Goal: Task Accomplishment & Management: Complete application form

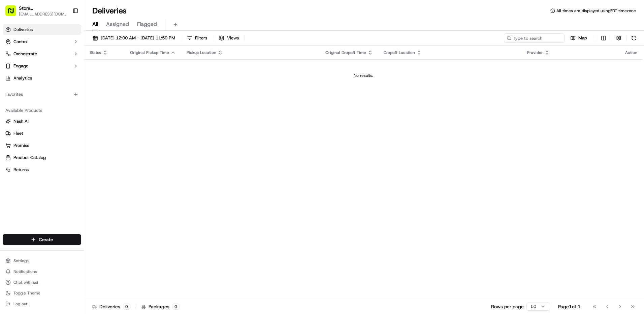
click at [68, 236] on html "Store 77 - Boston, MA - 185 Franklin St. (Post Office Square) (Just Salad) 77@j…" at bounding box center [322, 157] width 644 height 314
click at [109, 252] on link "Delivery" at bounding box center [121, 252] width 75 height 12
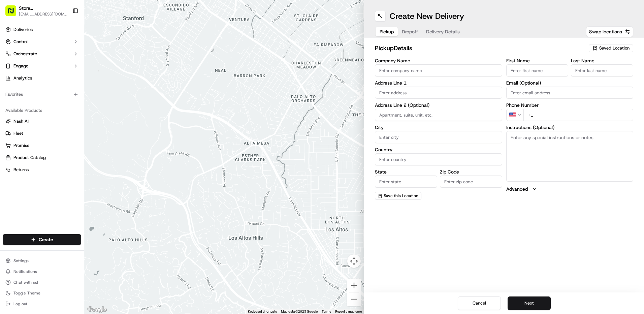
click at [593, 47] on icon "button" at bounding box center [594, 47] width 5 height 5
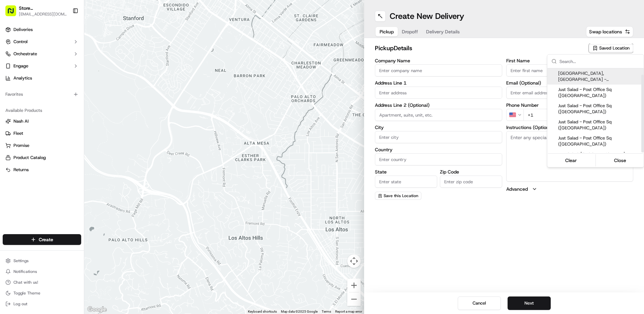
scroll to position [7, 0]
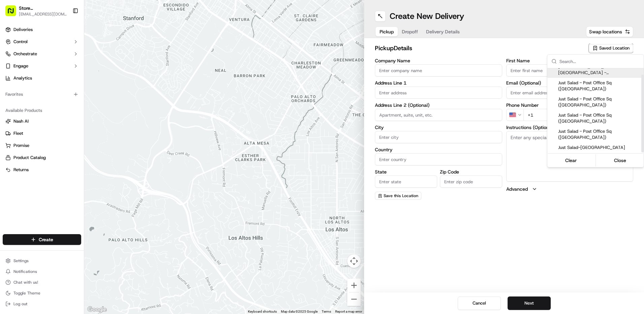
drag, startPoint x: 643, startPoint y: 90, endPoint x: 643, endPoint y: 109, distance: 19.2
click at [643, 109] on div "Suggestions" at bounding box center [642, 114] width 2 height 78
click at [388, 90] on html "Store 77 - Boston, MA - 185 Franklin St. (Post Office Square) (Just Salad) 77@j…" at bounding box center [322, 157] width 644 height 314
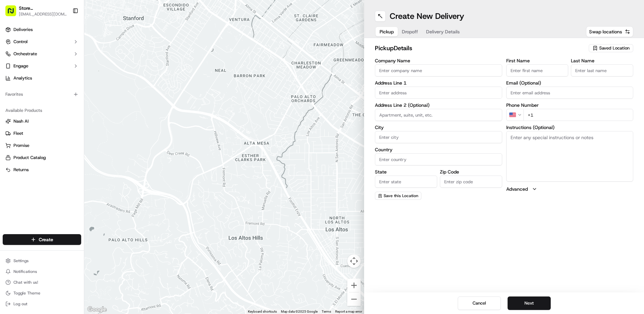
click at [389, 93] on input "text" at bounding box center [438, 93] width 127 height 12
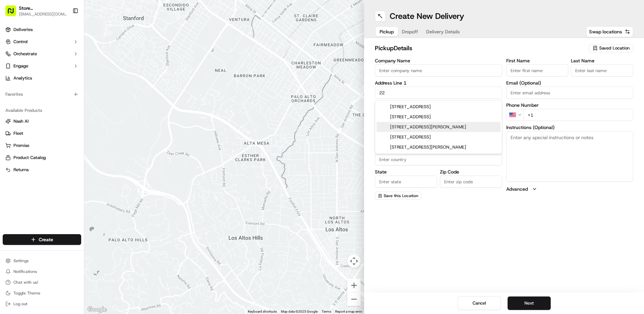
click at [400, 129] on div "222 Jacobs Street, Cambridge, MA" at bounding box center [438, 127] width 124 height 10
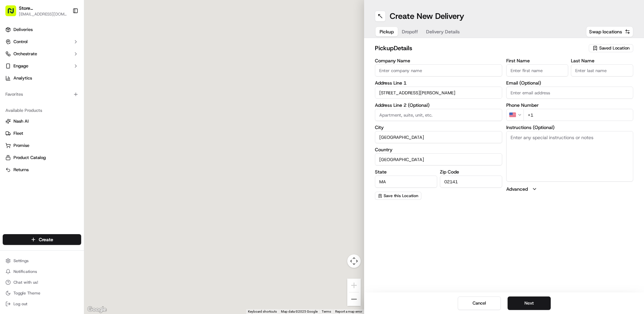
type input "222 Jacobs St, Cambridge, MA 02141, USA"
type input "Cambridge"
type input "United States"
type input "MA"
type input "02141"
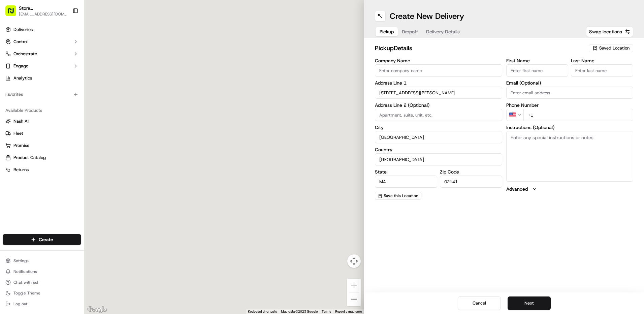
type input "222 Jacobs Street"
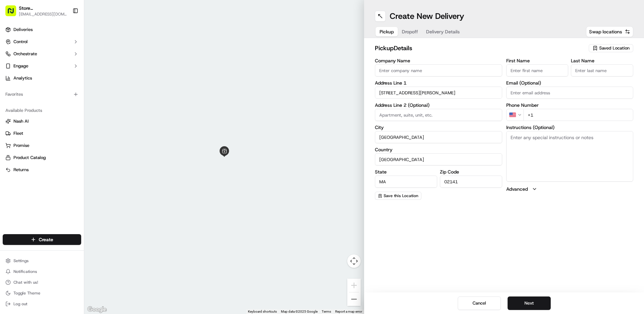
click at [407, 71] on input "Company Name" at bounding box center [438, 70] width 127 height 12
type input "JUST SALAD"
type input "SUITE 3"
type input "Sneha"
type input "B"
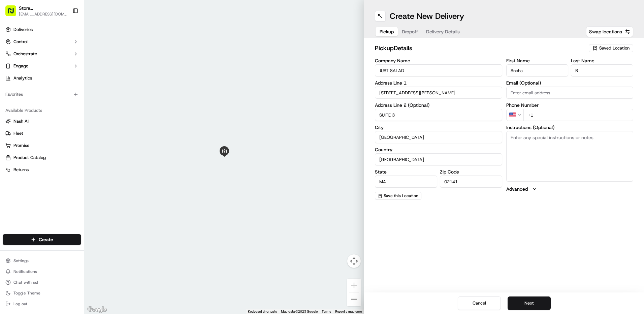
click at [549, 117] on input "+1" at bounding box center [578, 115] width 110 height 12
type input "+1 781 854 7517"
click at [531, 303] on button "Next" at bounding box center [528, 302] width 43 height 13
click at [612, 47] on span "Saved Location" at bounding box center [614, 48] width 30 height 6
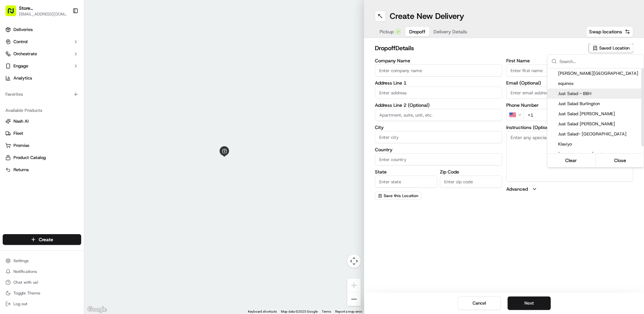
click at [597, 90] on div "Just Salad - BBH" at bounding box center [595, 94] width 96 height 10
type input "Just Salad - BBH"
type input "185 Franklin St"
type input "Boston"
type input "US"
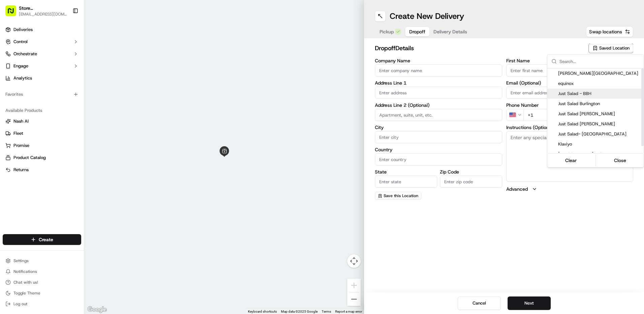
type input "MA"
type input "02110"
type input "Abygaelle"
type input "B"
type input "+1 508 933 2539"
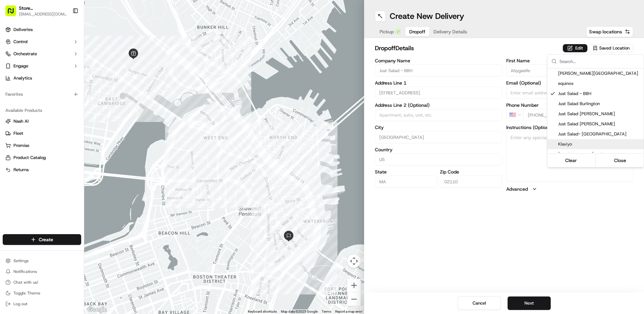
click at [577, 225] on html "Store 77 - Boston, MA - 185 Franklin St. (Post Office Square) (Just Salad) 77@j…" at bounding box center [322, 157] width 644 height 314
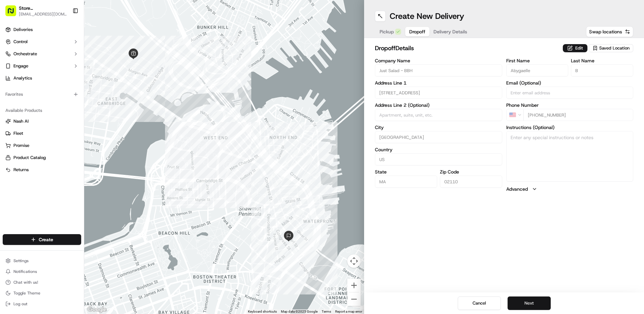
click at [525, 304] on button "Next" at bounding box center [528, 302] width 43 height 13
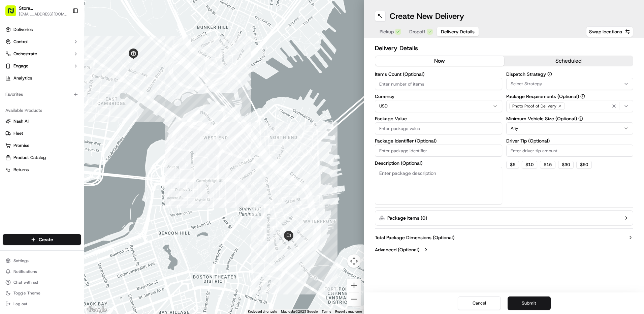
click at [628, 104] on icon "button" at bounding box center [625, 105] width 5 height 5
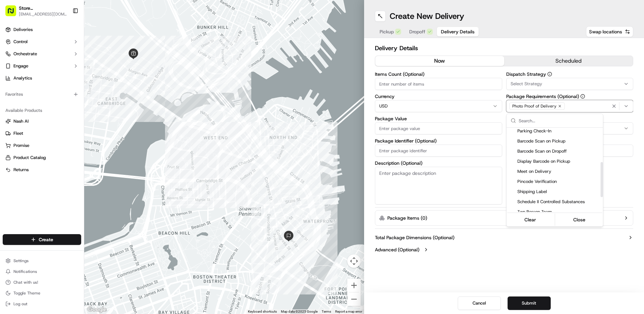
scroll to position [83, 0]
drag, startPoint x: 602, startPoint y: 149, endPoint x: 601, endPoint y: 183, distance: 34.7
click at [601, 183] on div "Suggestions" at bounding box center [601, 179] width 2 height 35
click at [578, 182] on span "Pincode Verification" at bounding box center [558, 181] width 83 height 6
click at [532, 257] on html "Store 77 - Boston, MA - 185 Franklin St. (Post Office Square) (Just Salad) 77@j…" at bounding box center [322, 157] width 644 height 314
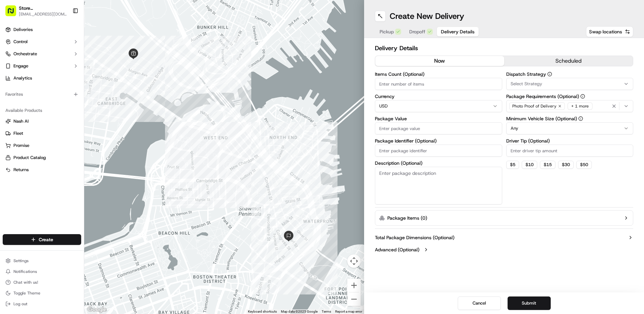
click at [388, 129] on input "Package Value" at bounding box center [438, 128] width 127 height 12
type input "50"
click at [626, 128] on html "Store 77 - Boston, MA - 185 Franklin St. (Post Office Square) (Just Salad) 77@j…" at bounding box center [322, 157] width 644 height 314
click at [518, 299] on button "Submit" at bounding box center [528, 302] width 43 height 13
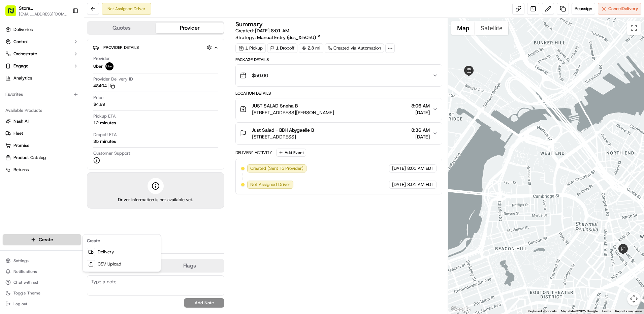
click at [51, 241] on html "Store 77 - Boston, MA - 185 Franklin St. (Post Office Square) (Just Salad) 77@j…" at bounding box center [322, 157] width 644 height 314
click at [99, 254] on link "Delivery" at bounding box center [121, 252] width 75 height 12
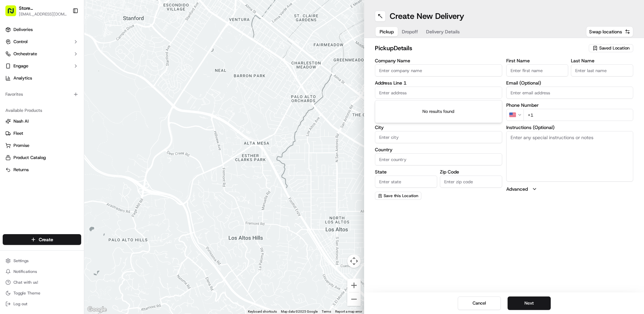
click at [397, 91] on input "text" at bounding box center [438, 93] width 127 height 12
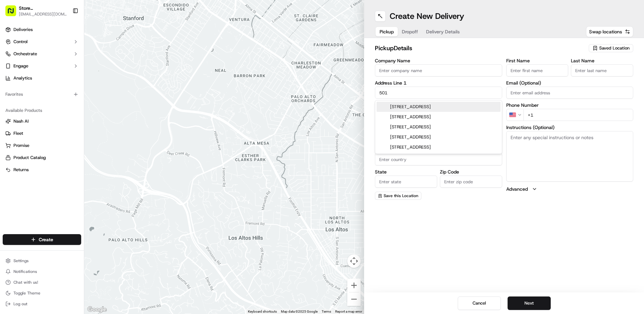
click at [454, 109] on div "501 Boylston Street, Boston, MA" at bounding box center [438, 107] width 124 height 10
type input "501 Boylston St, Boston, MA 02116, USA"
type input "Boston"
type input "United States"
type input "MA"
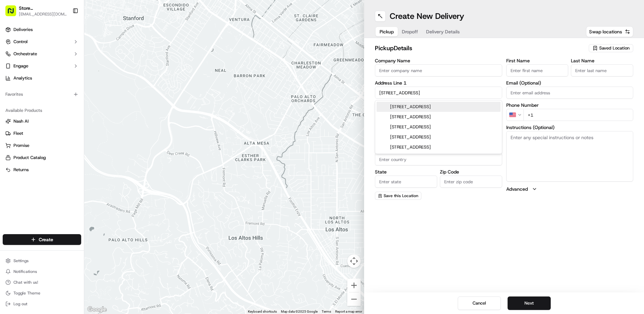
type input "02116"
type input "501 Boylston Street"
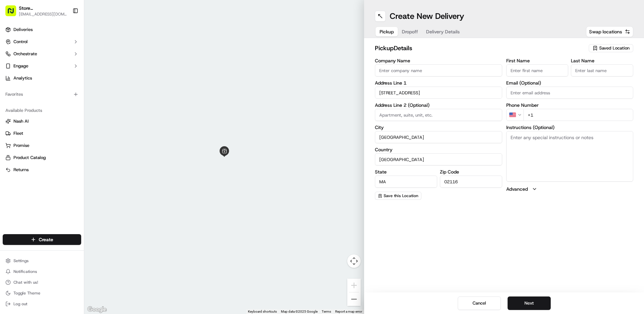
click at [401, 74] on input "Company Name" at bounding box center [438, 70] width 127 height 12
type input "Benchling"
type input "Fl 9, Ste Fl 9"
type input "Trish"
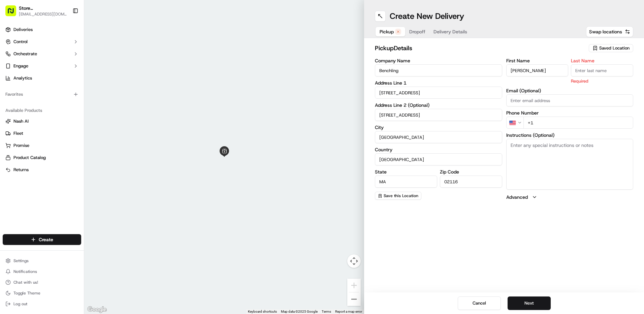
paste input "508 982 0520"
type input "+1 508 982 0520"
click at [577, 71] on input "Last Name" at bounding box center [602, 70] width 62 height 12
click at [576, 67] on input "Last Name" at bounding box center [602, 70] width 62 height 12
type input "t"
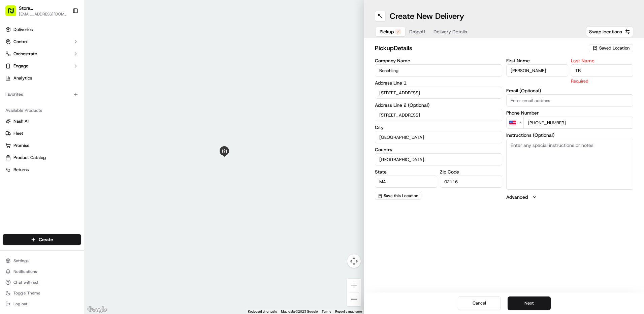
type input "T"
type input "t"
type input "Trish"
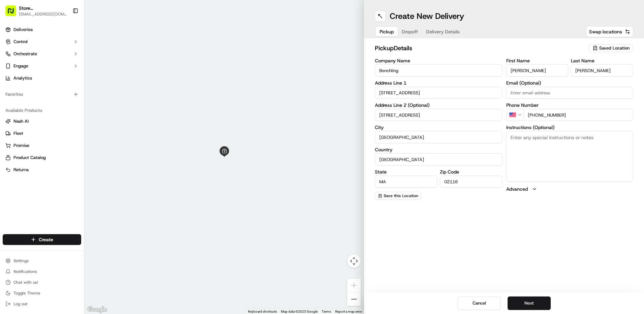
click at [605, 85] on div "First Name Trish Last Name Trish Email (Optional) Phone Number US +1 508 982 05…" at bounding box center [569, 128] width 127 height 141
click at [520, 142] on textarea "Instructions (Optional)" at bounding box center [569, 156] width 127 height 51
paste textarea "Enter loading dock, accessible via 80 Newbury Street The parking garage ramp us…"
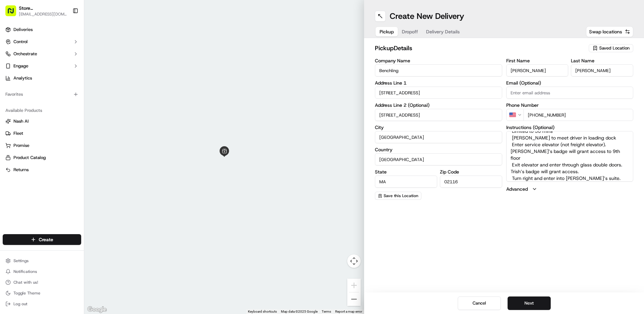
scroll to position [36, 0]
type textarea "Enter loading dock, accessible via 80 Newbury Street The parking garage ramp us…"
click at [469, 301] on button "Cancel" at bounding box center [479, 302] width 43 height 13
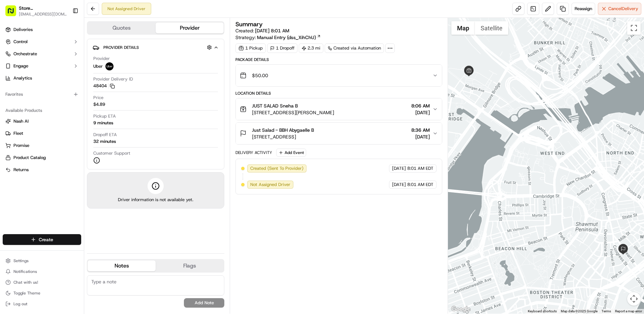
click at [44, 238] on html "Store 77 - Boston, MA - 185 Franklin St. (Post Office Square) (Just Salad) 77@j…" at bounding box center [322, 157] width 644 height 314
click at [100, 249] on link "Delivery" at bounding box center [121, 252] width 75 height 12
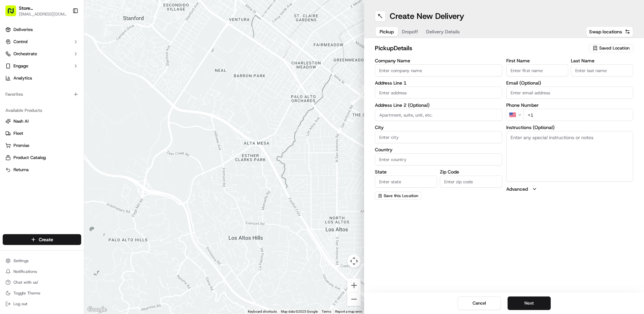
click at [620, 45] on span "Saved Location" at bounding box center [614, 48] width 30 height 6
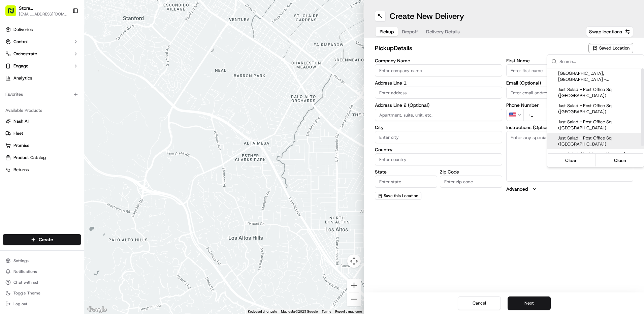
click at [611, 138] on span "Just Salad - Post Office Sq (BBH Building)" at bounding box center [599, 141] width 83 height 12
type input "Just Salad - Post Office Sq (BBH Building)"
type input "185 Franklin St"
type input "Boston"
type input "US"
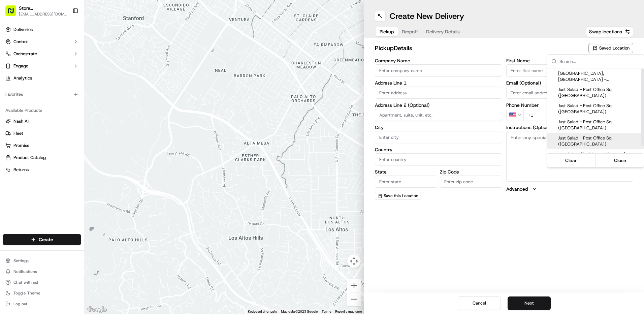
type input "MA"
type input "02110"
type input "Ed"
type input "+1 617 936 0830"
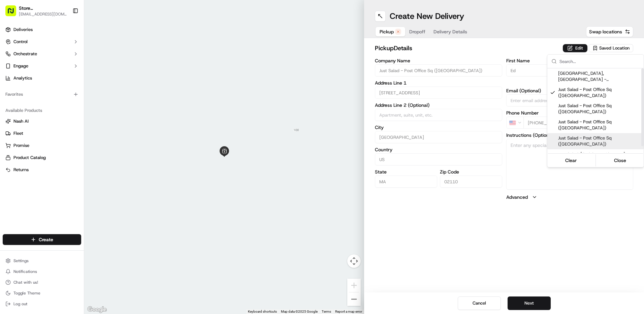
click at [466, 268] on html "Store 77 - Boston, MA - 185 Franklin St. (Post Office Square) (Just Salad) 77@j…" at bounding box center [322, 157] width 644 height 314
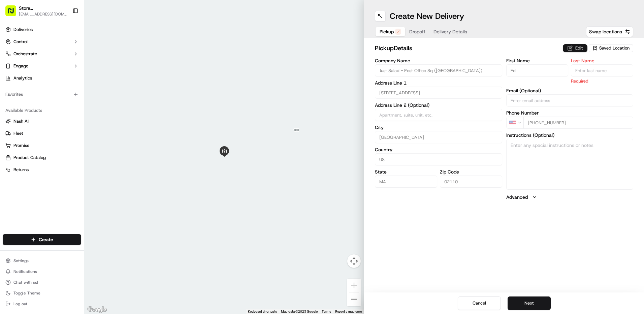
click at [579, 49] on button "Edit" at bounding box center [575, 48] width 25 height 8
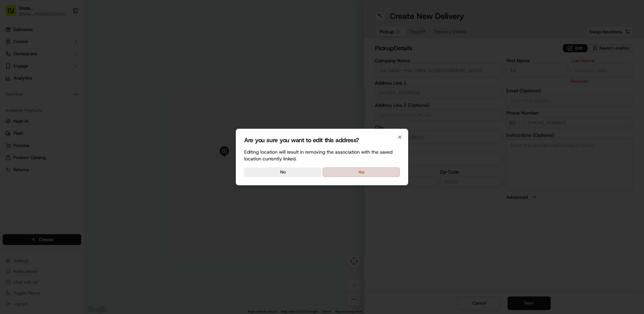
click at [373, 172] on button "Yes" at bounding box center [361, 171] width 77 height 9
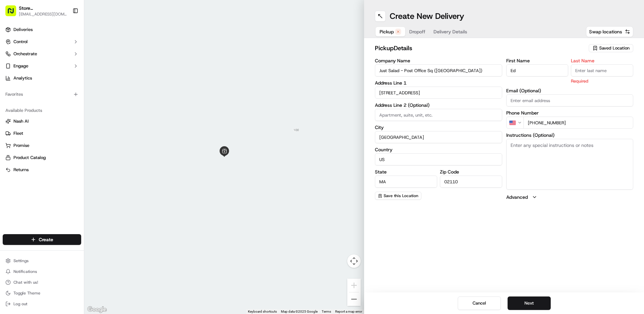
click at [522, 73] on input "Ed" at bounding box center [537, 70] width 62 height 12
type input "E"
type input "ABBY"
type input "B"
click at [580, 125] on div "First Name ABBY Last Name B Required Email (Optional) Phone Number US +1 617 93…" at bounding box center [569, 129] width 127 height 142
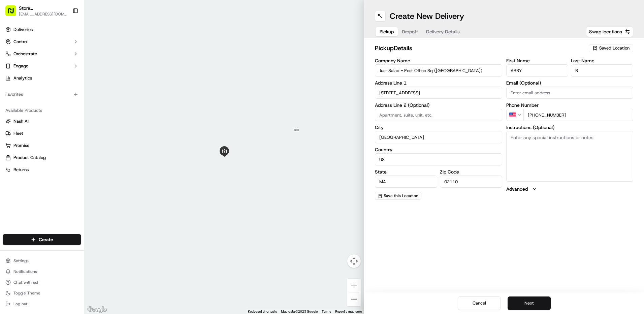
type input "+1 508 933 2539"
click at [531, 300] on button "Next" at bounding box center [528, 302] width 43 height 13
click at [380, 69] on input "Company Name" at bounding box center [438, 70] width 127 height 12
type input "Benchling"
type input "501 Boylston Street"
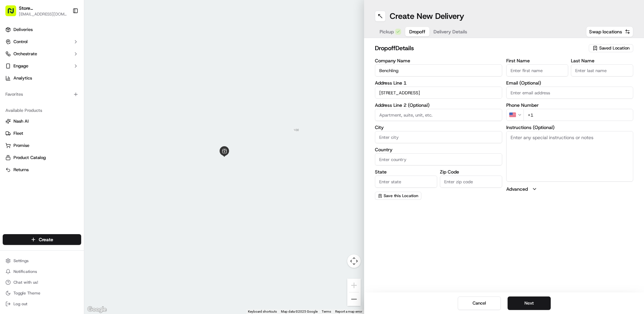
type input "Fl 9, Ste Fl 9"
type input "Boston"
type input "United States"
type input "MA"
type input "02116"
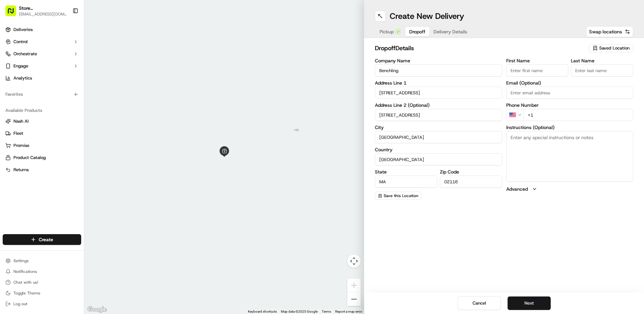
type input "Trish"
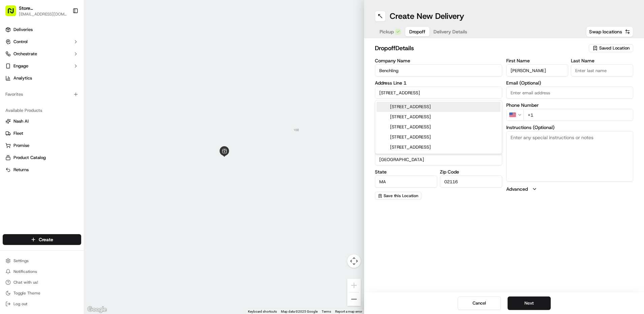
click at [555, 43] on div "dropoff Details Saved Location Company Name Benchling Address Line 1 501 Boylst…" at bounding box center [504, 121] width 280 height 167
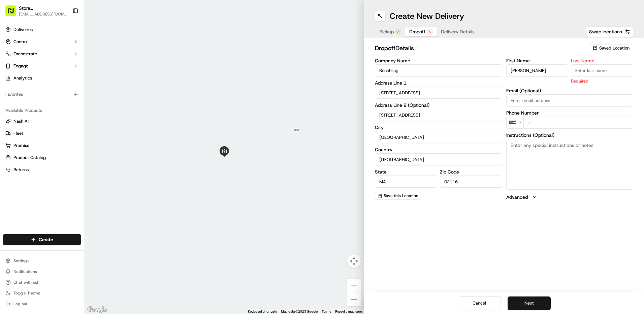
click at [581, 72] on input "Last Name" at bounding box center [602, 70] width 62 height 12
type input "t"
click at [520, 149] on textarea "Instructions (Optional)" at bounding box center [569, 164] width 127 height 51
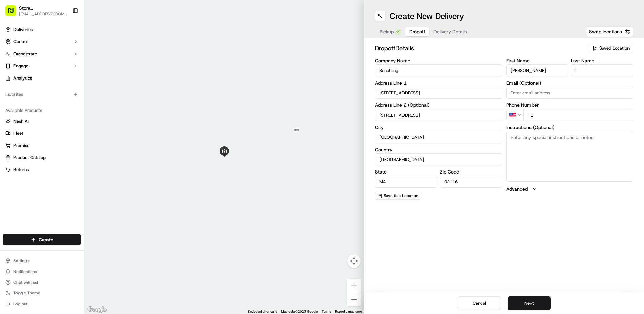
paste textarea "Enter loading dock, accessible via 80 Newbury Street The parking garage ramp us…"
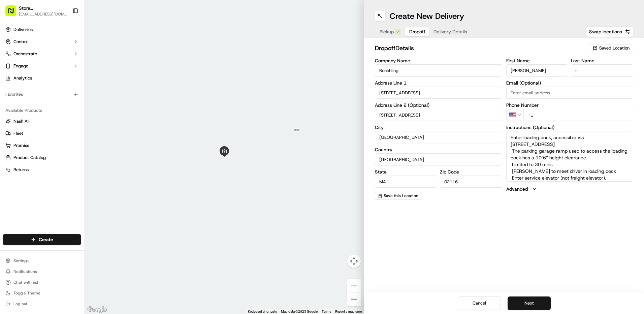
scroll to position [33, 0]
type textarea "Enter loading dock, accessible via 80 Newbury Street The parking garage ramp us…"
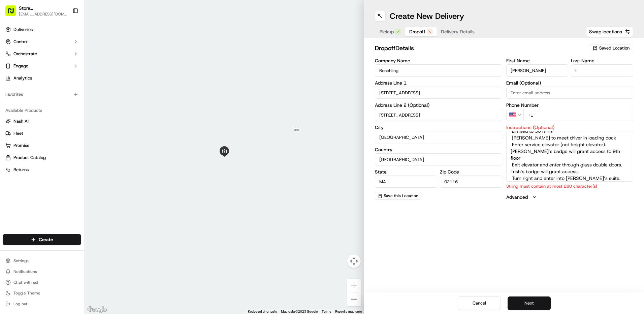
click at [522, 301] on button "Next" at bounding box center [528, 302] width 43 height 13
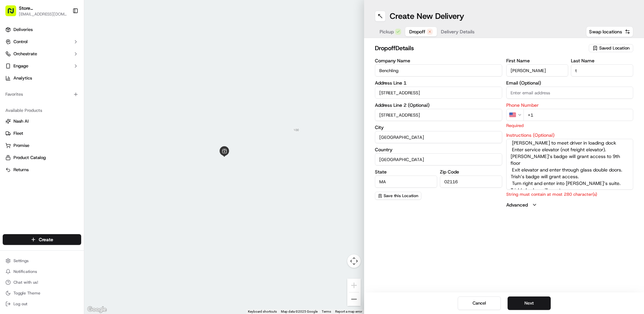
scroll to position [0, 0]
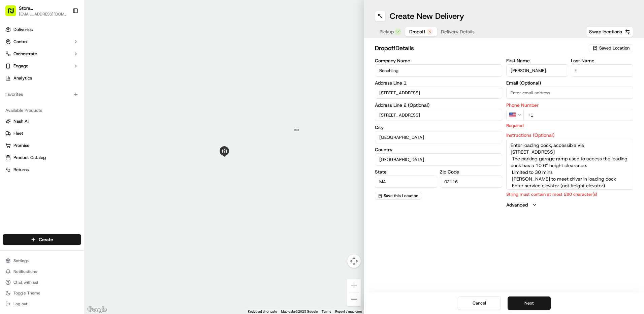
click at [540, 115] on input "+1" at bounding box center [578, 115] width 110 height 12
paste input "508 982 0520"
type input "+1 508 982 0520"
click at [598, 225] on div "Create New Delivery Pickup Dropoff Delivery Details Swap locations dropoff Deta…" at bounding box center [504, 157] width 280 height 314
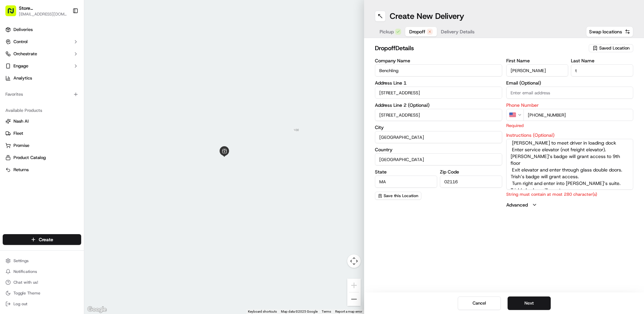
click at [564, 186] on textarea "Enter loading dock, accessible via 80 Newbury Street The parking garage ramp us…" at bounding box center [569, 164] width 127 height 51
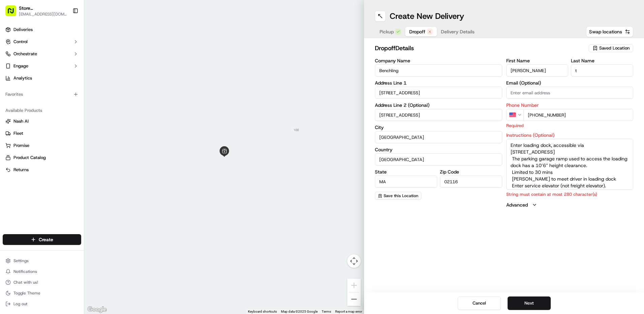
scroll to position [29, 0]
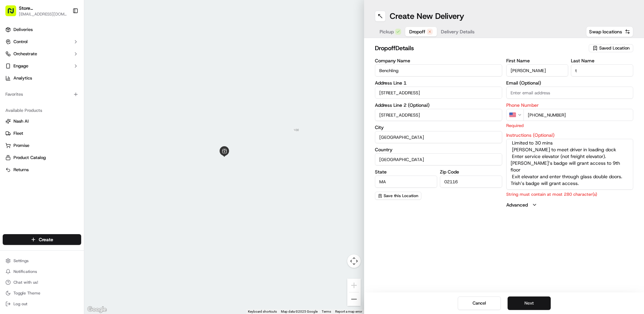
click at [530, 301] on button "Next" at bounding box center [528, 302] width 43 height 13
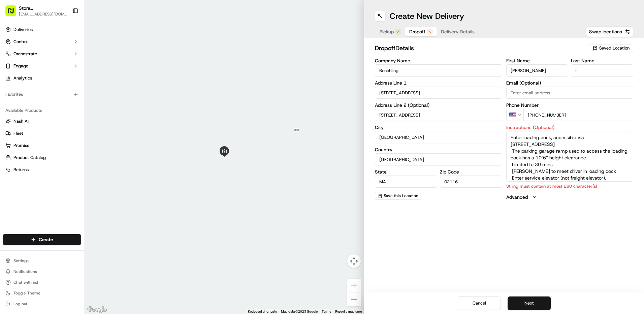
scroll to position [30, 0]
click at [581, 169] on textarea "Enter loading dock, accessible via 80 Newbury Street The parking garage ramp us…" at bounding box center [569, 156] width 127 height 51
click at [557, 166] on textarea "Enter loading dock, accessible via 80 Newbury Street The parking garage ramp us…" at bounding box center [569, 156] width 127 height 51
type textarea "Enter loading dock, accessible via 80 Newbury Street The parking garage ramp us…"
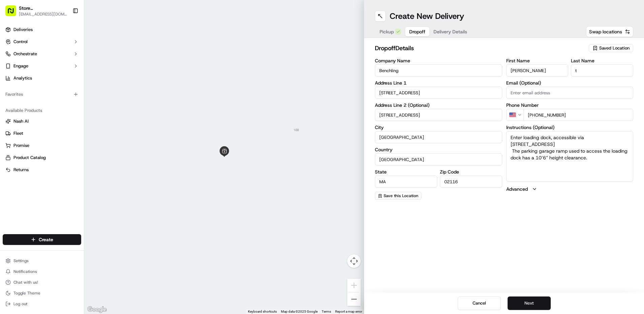
click at [532, 303] on button "Next" at bounding box center [528, 302] width 43 height 13
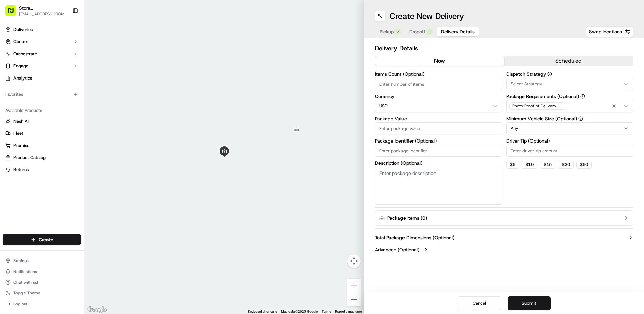
click at [585, 58] on button "scheduled" at bounding box center [568, 61] width 129 height 10
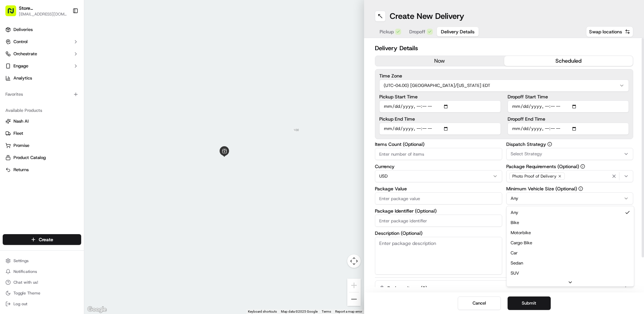
click at [628, 197] on html "Store 77 - Boston, MA - 185 Franklin St. (Post Office Square) (Just Salad) 77@j…" at bounding box center [322, 157] width 644 height 314
click at [387, 199] on input "Package Value" at bounding box center [438, 198] width 127 height 12
type input "171.55"
click at [576, 130] on input "Dropoff End Time" at bounding box center [568, 129] width 122 height 12
type input "2025-09-19T11:00"
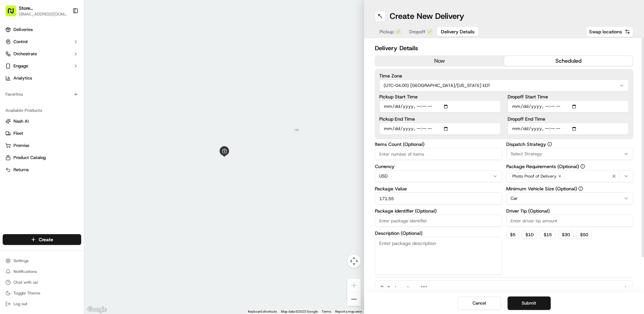
click at [631, 116] on div "Time Zone (UTC-04.00) America/New York EDT Pickup Start Time Pickup End Time Dr…" at bounding box center [504, 104] width 258 height 70
click at [577, 107] on input "Dropoff Start Time" at bounding box center [568, 106] width 122 height 12
type input "2025-09-19T10:40"
click at [644, 177] on div at bounding box center [643, 147] width 2 height 219
click at [442, 129] on input "Pickup End Time" at bounding box center [440, 129] width 122 height 12
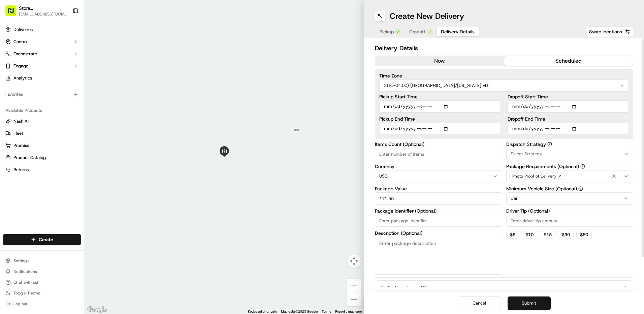
click at [446, 130] on input "Pickup End Time" at bounding box center [440, 129] width 122 height 12
type input "2025-09-19T10:39"
click at [504, 128] on div "Pickup Start Time Pickup End Time Dropoff Start Time Dropoff End Time" at bounding box center [504, 114] width 250 height 40
click at [445, 106] on input "Pickup Start Time" at bounding box center [440, 106] width 122 height 12
type input "2025-09-19T10:38"
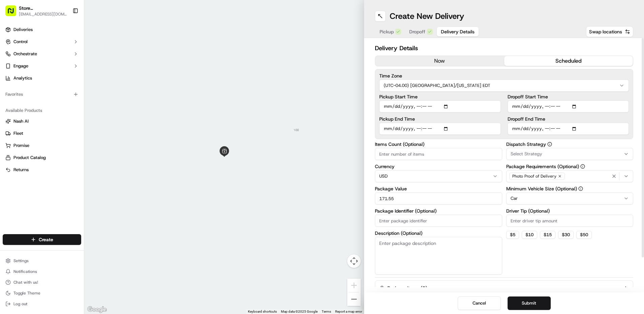
click at [502, 104] on div "Pickup Start Time Pickup End Time Dropoff Start Time Dropoff End Time" at bounding box center [504, 114] width 250 height 40
click at [549, 234] on button "$ 15" at bounding box center [547, 235] width 15 height 8
type input "15"
click at [530, 305] on button "Submit" at bounding box center [528, 302] width 43 height 13
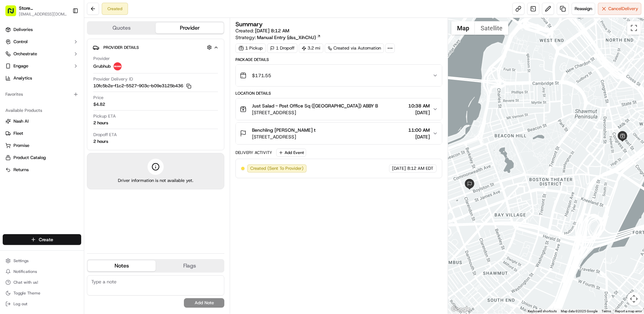
click at [37, 236] on html "Store 77 - Boston, MA - 185 Franklin St. (Post Office Square) (Just Salad) 77@j…" at bounding box center [322, 157] width 644 height 314
click at [112, 255] on link "Delivery" at bounding box center [121, 252] width 75 height 12
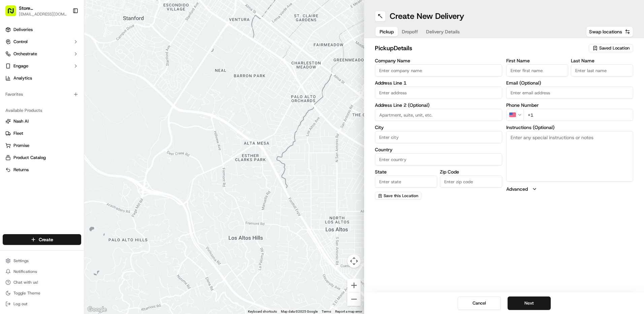
click at [597, 47] on icon "button" at bounding box center [594, 47] width 5 height 5
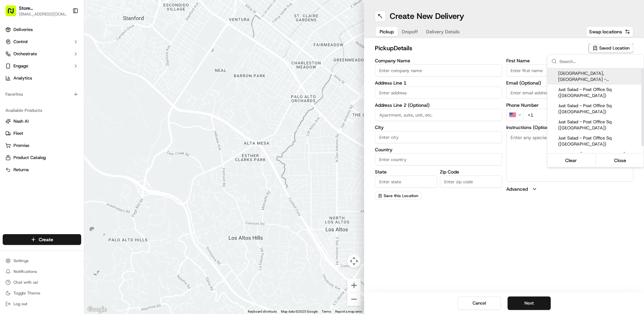
scroll to position [7, 0]
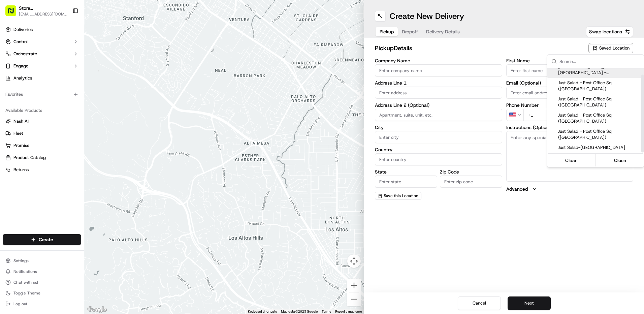
drag, startPoint x: 641, startPoint y: 80, endPoint x: 644, endPoint y: 97, distance: 17.1
click at [644, 97] on div "Suggestions" at bounding box center [642, 114] width 2 height 78
click at [404, 72] on html "Store 77 - Boston, MA - 185 Franklin St. (Post Office Square) (Just Salad) 77@j…" at bounding box center [322, 157] width 644 height 314
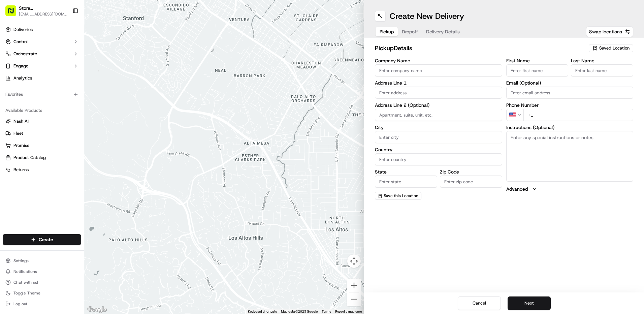
click at [413, 69] on input "Company Name" at bounding box center [438, 70] width 127 height 12
type input "Just Salad Needham"
type input "669 Highland Avenue"
type input "Needham"
type input "United States"
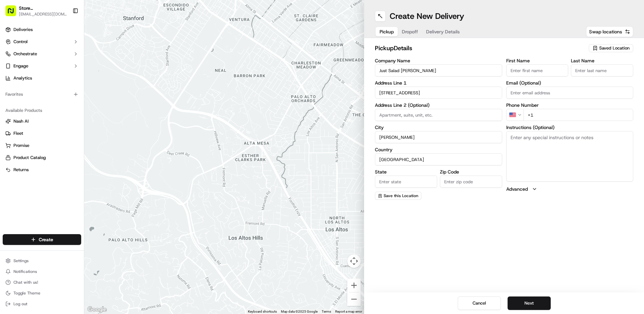
type input "MA"
type input "02494"
type input "Oscar"
type input "Corona"
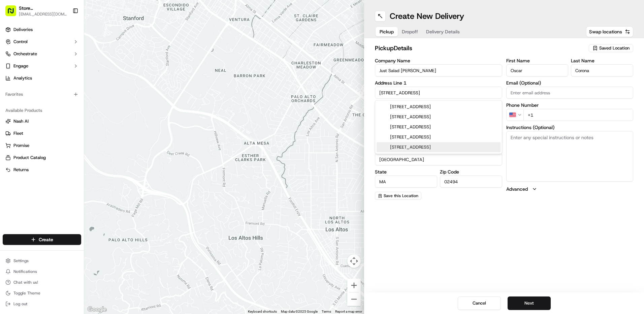
click at [581, 239] on div "Create New Delivery Pickup Dropoff Delivery Details Swap locations pickup Detai…" at bounding box center [504, 157] width 280 height 314
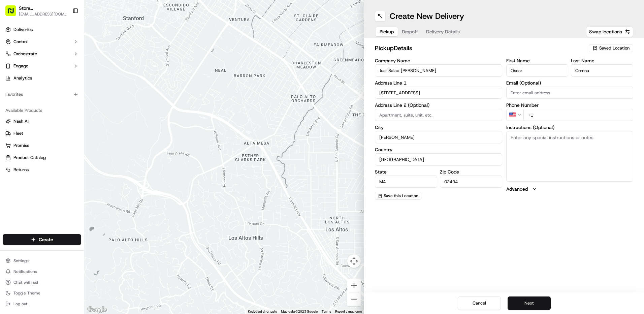
click at [528, 302] on button "Next" at bounding box center [528, 302] width 43 height 13
click at [556, 116] on input "+1" at bounding box center [578, 115] width 110 height 12
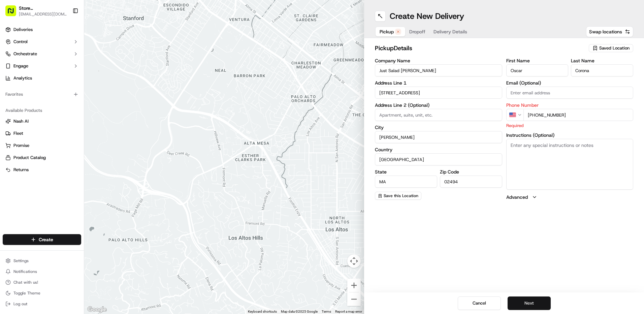
type input "+1 617 212 4072"
click at [524, 301] on button "Next" at bounding box center [528, 302] width 43 height 13
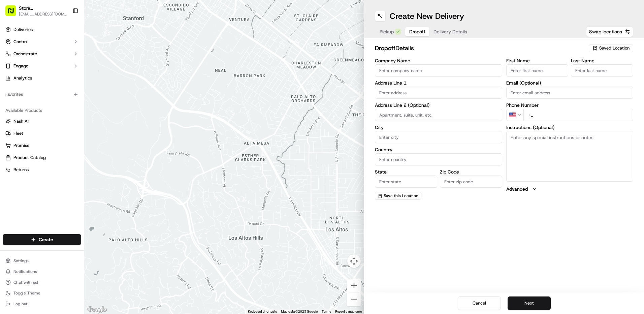
click at [609, 47] on span "Saved Location" at bounding box center [614, 48] width 30 height 6
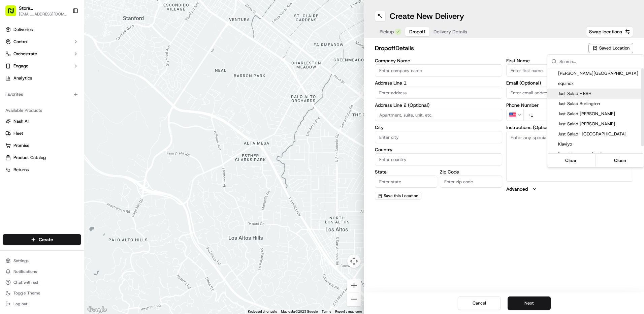
click at [585, 94] on span "Just Salad - BBH" at bounding box center [599, 94] width 83 height 6
type input "Just Salad - BBH"
type input "185 Franklin St"
type input "Boston"
type input "US"
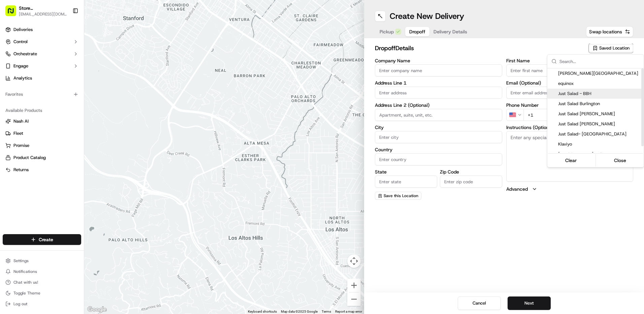
type input "MA"
type input "02110"
type input "Abygaelle"
type input "B"
type input "+1 508 933 2539"
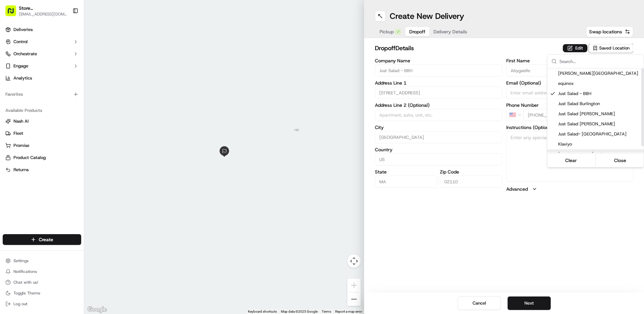
click at [579, 227] on html "Store 77 - Boston, MA - 185 Franklin St. (Post Office Square) (Just Salad) 77@j…" at bounding box center [322, 157] width 644 height 314
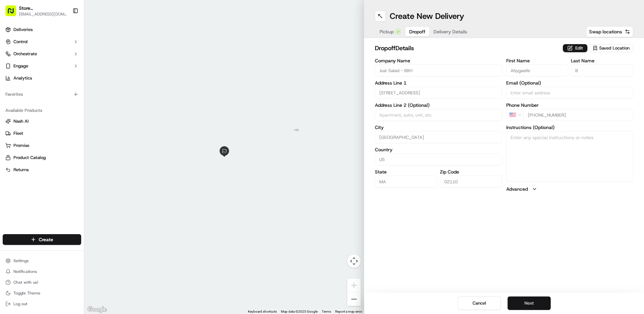
click at [534, 301] on button "Next" at bounding box center [528, 302] width 43 height 13
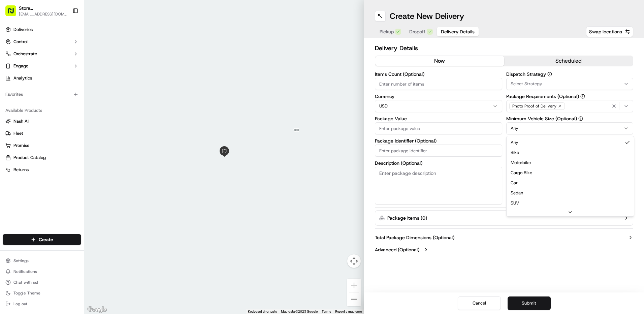
click at [629, 129] on html "Store 77 - Boston, MA - 185 Franklin St. (Post Office Square) (Just Salad) 77@j…" at bounding box center [322, 157] width 644 height 314
click at [533, 299] on button "Submit" at bounding box center [528, 302] width 43 height 13
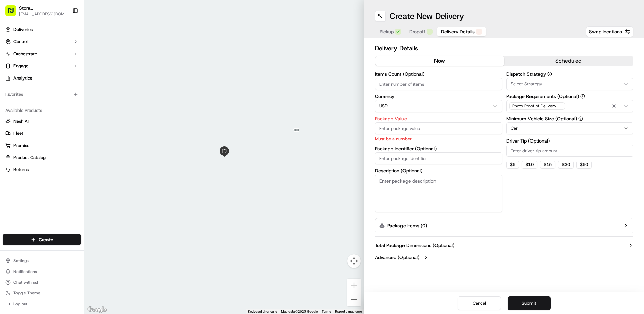
click at [389, 131] on input "Package Value" at bounding box center [438, 128] width 127 height 12
type input "150"
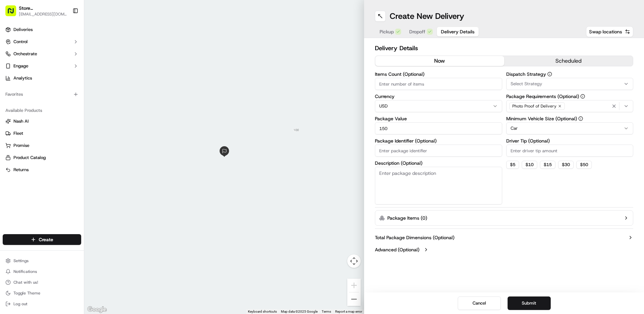
click at [524, 197] on div "Dispatch Strategy Select Strategy Package Requirements (Optional) Photo Proof o…" at bounding box center [569, 138] width 127 height 133
click at [533, 166] on button "$ 10" at bounding box center [529, 165] width 15 height 8
type input "10"
click at [536, 303] on button "Submit" at bounding box center [528, 302] width 43 height 13
